Goal: Information Seeking & Learning: Learn about a topic

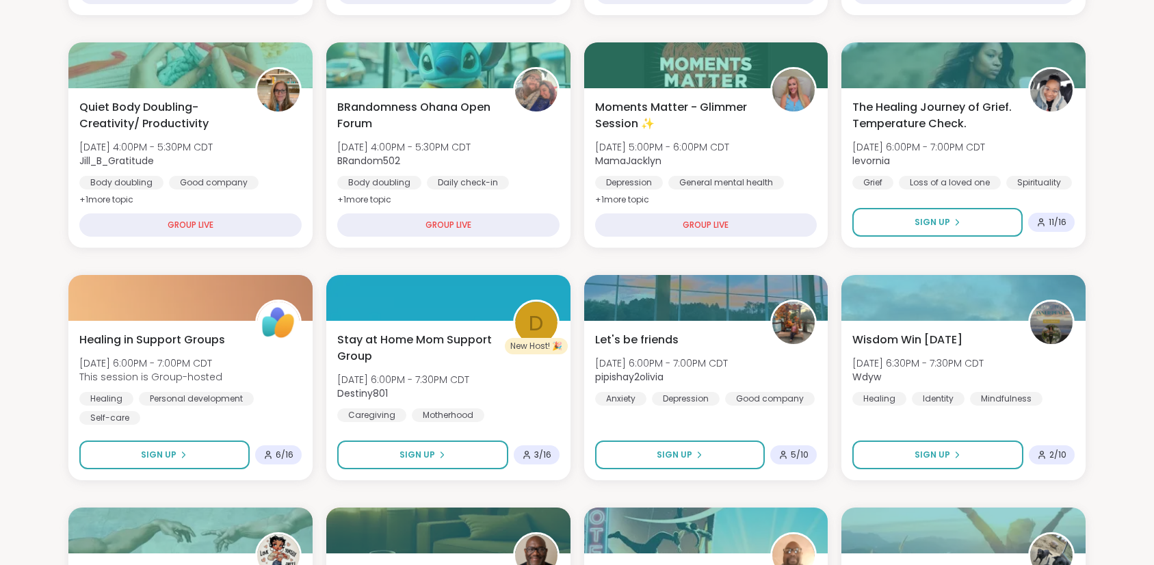
scroll to position [458, 0]
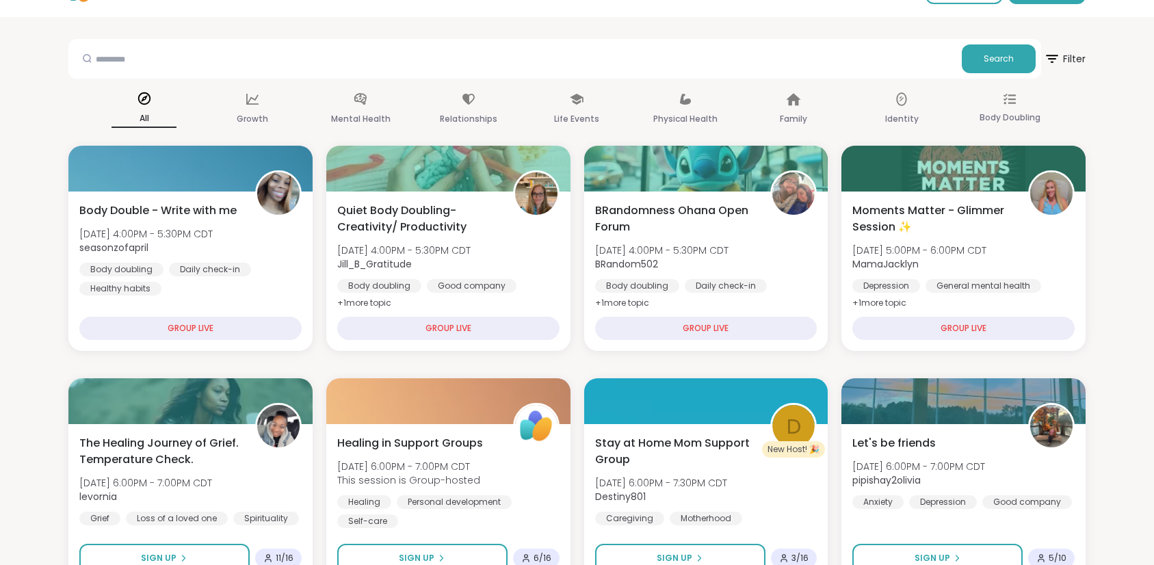
scroll to position [36, 0]
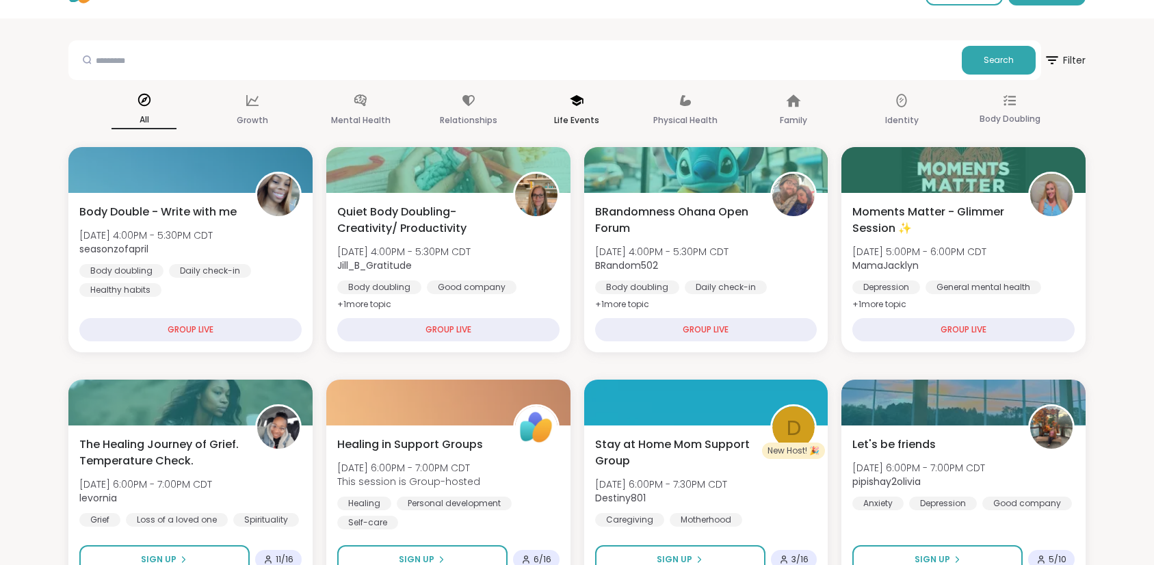
click at [582, 124] on p "Life Events" at bounding box center [576, 120] width 45 height 16
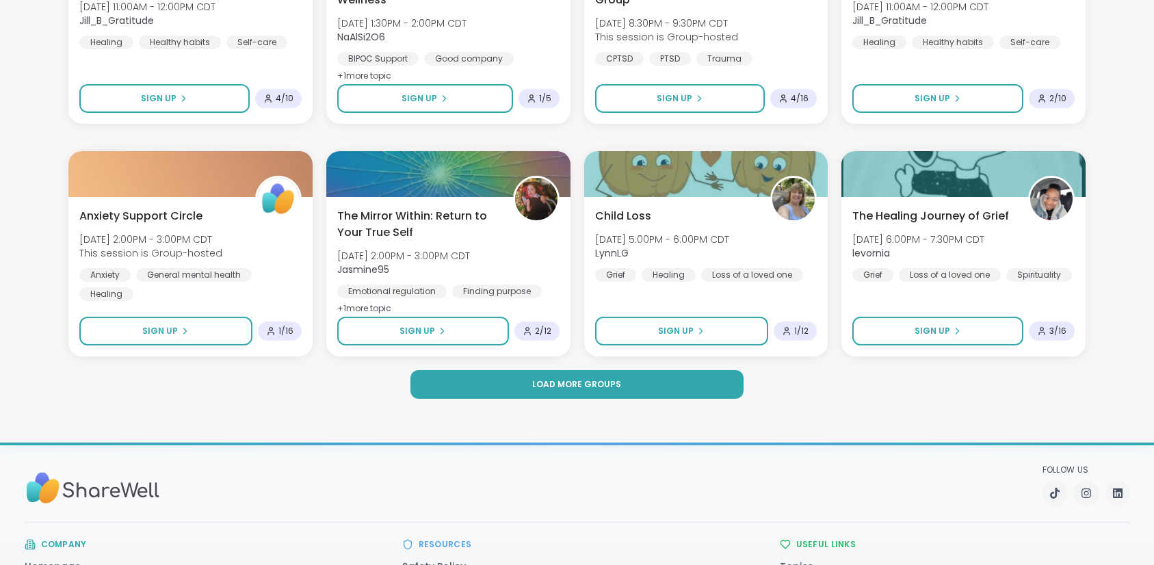
scroll to position [1922, 0]
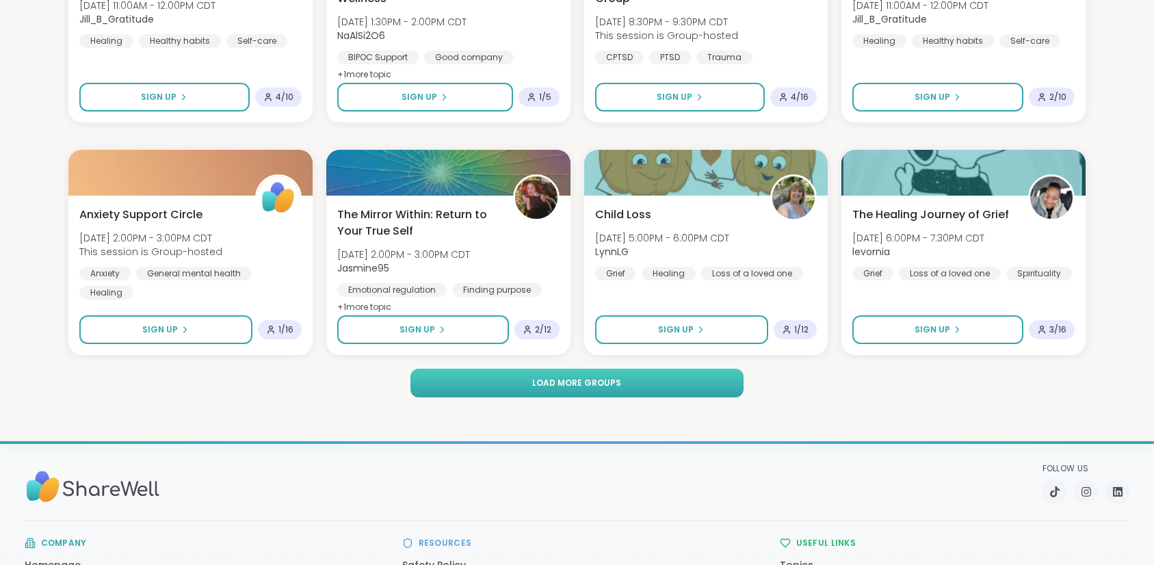
click at [557, 390] on button "Load more groups" at bounding box center [577, 383] width 334 height 29
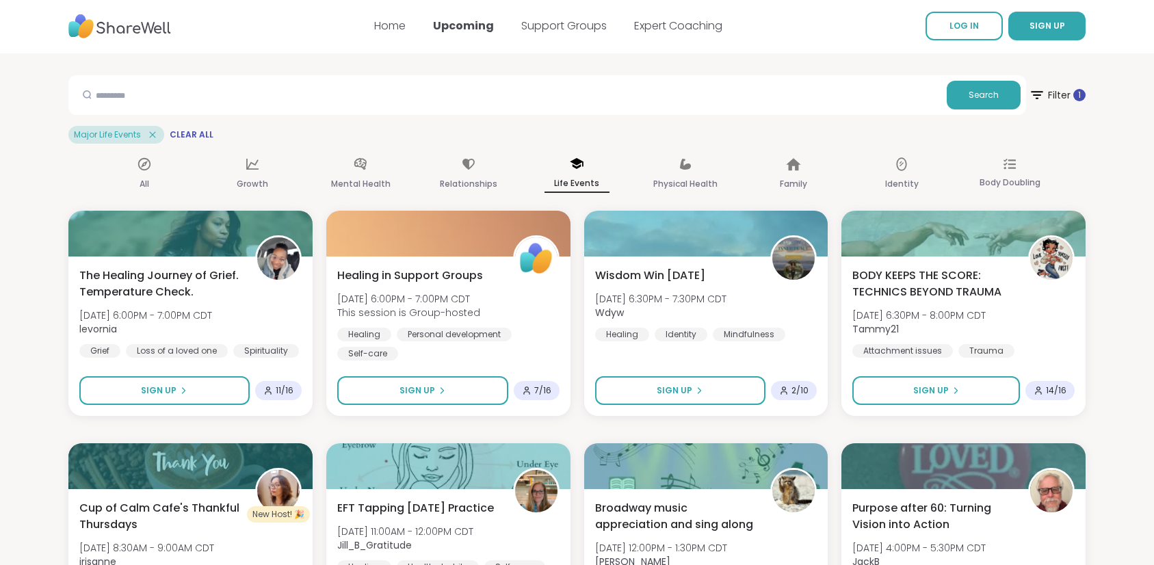
scroll to position [0, 0]
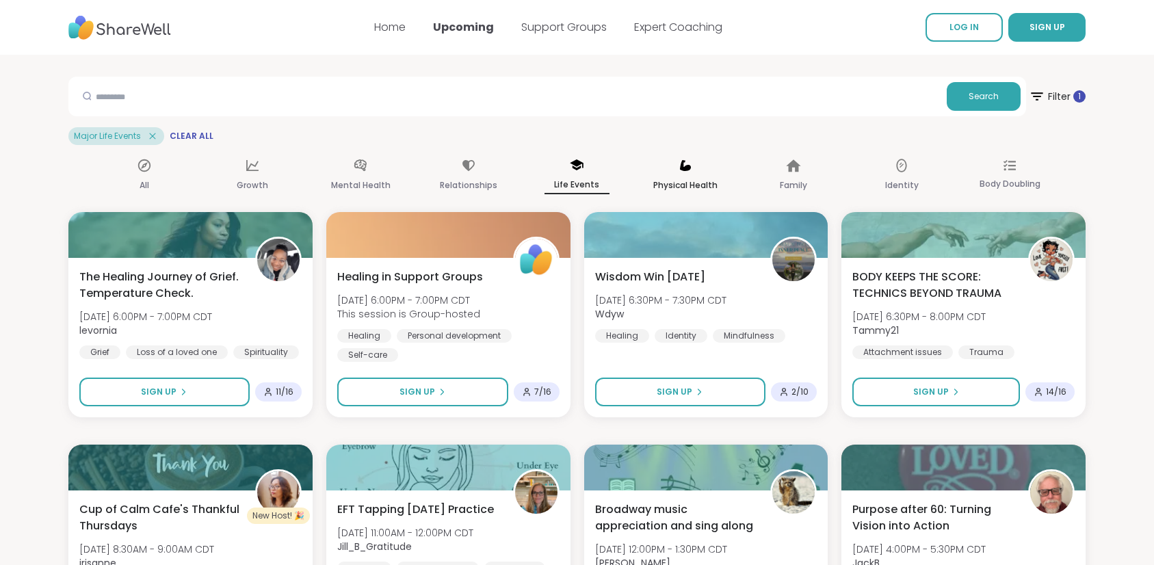
click at [685, 181] on p "Physical Health" at bounding box center [685, 185] width 64 height 16
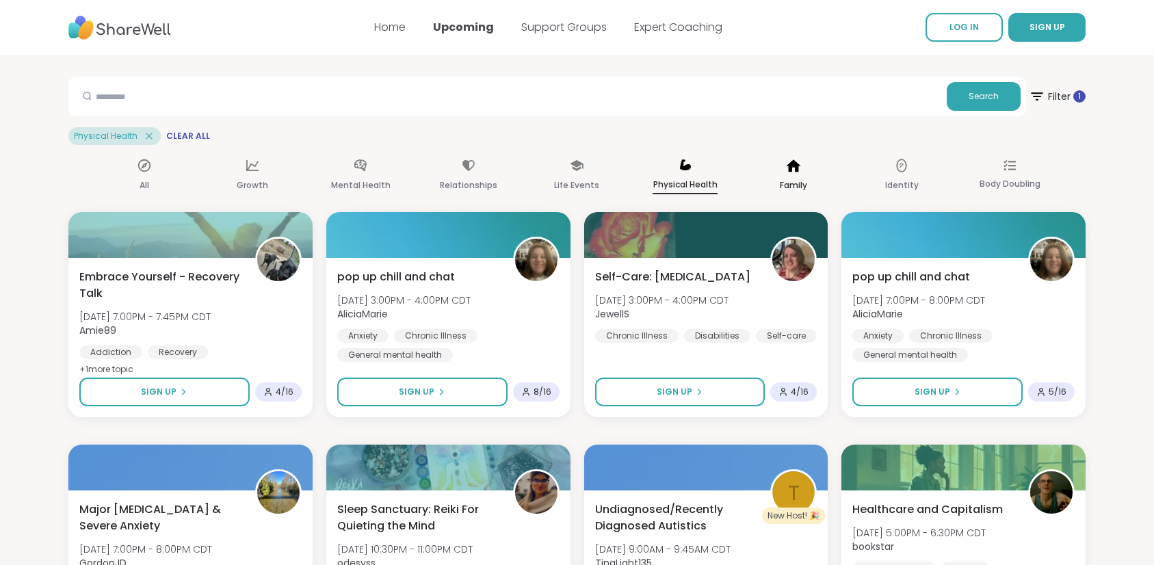
click at [790, 176] on div "Family" at bounding box center [792, 175] width 65 height 51
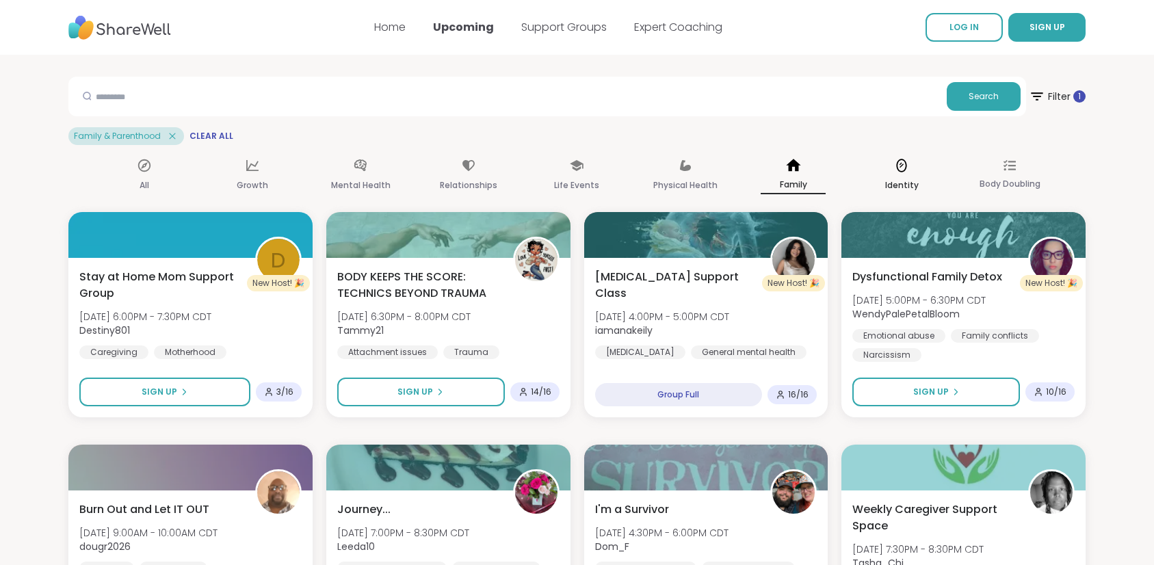
click at [902, 172] on icon at bounding box center [901, 165] width 15 height 15
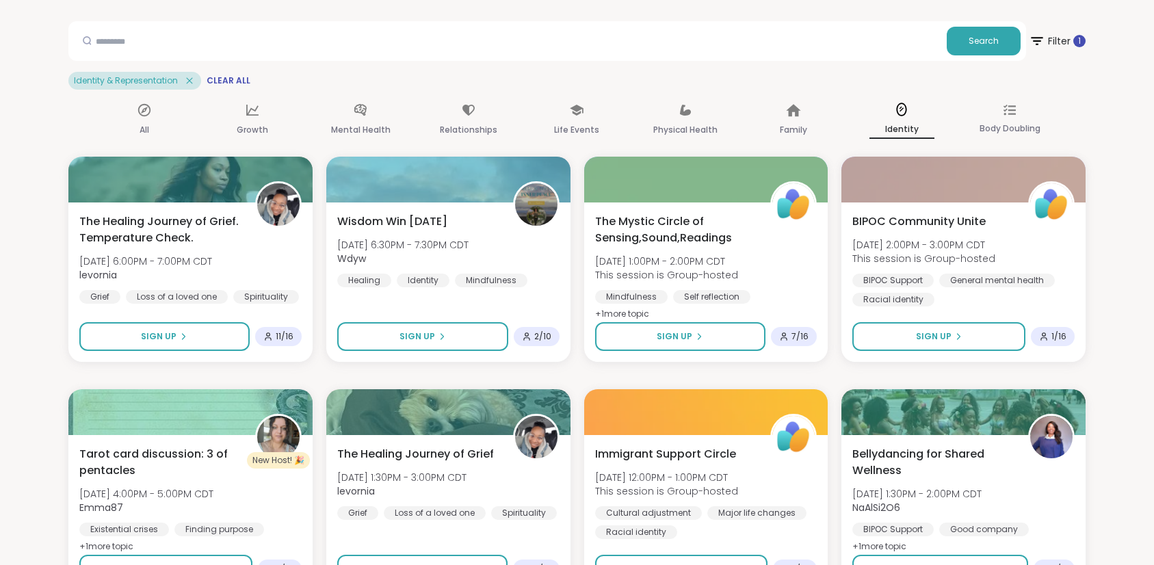
scroll to position [45, 0]
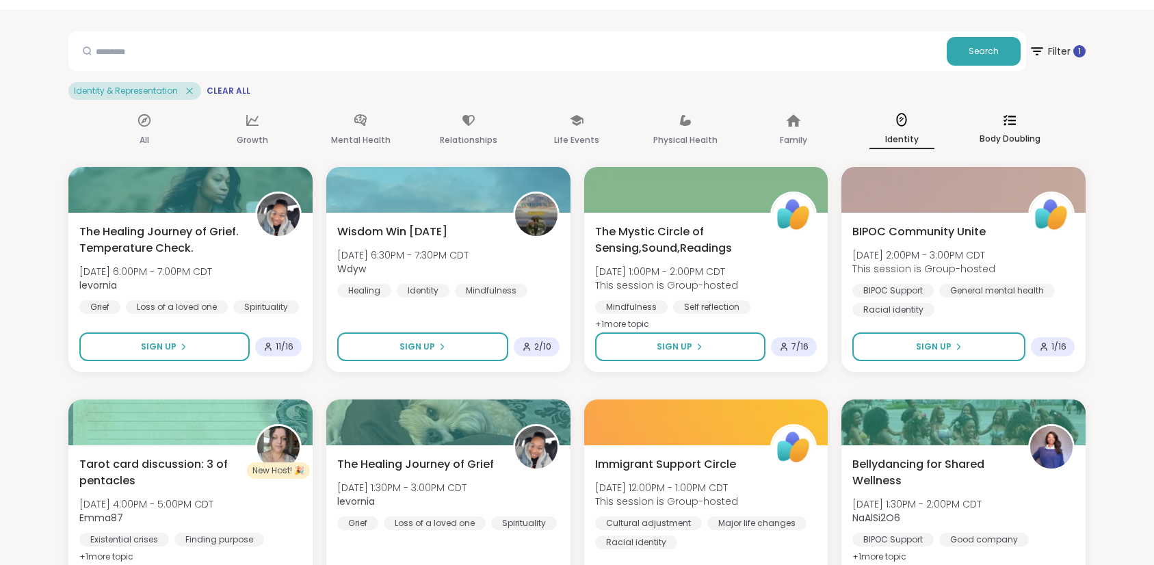
click at [1008, 141] on p "Body Doubling" at bounding box center [1009, 139] width 61 height 16
